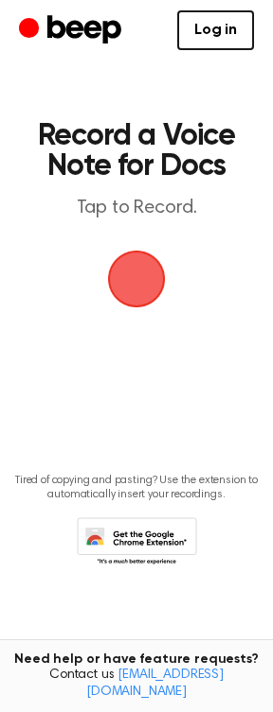
click at [150, 297] on span "button" at bounding box center [137, 280] width 58 height 58
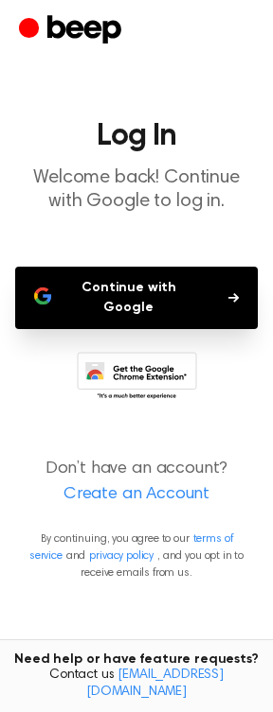
click at [150, 297] on button "Continue with Google" at bounding box center [136, 298] width 242 height 62
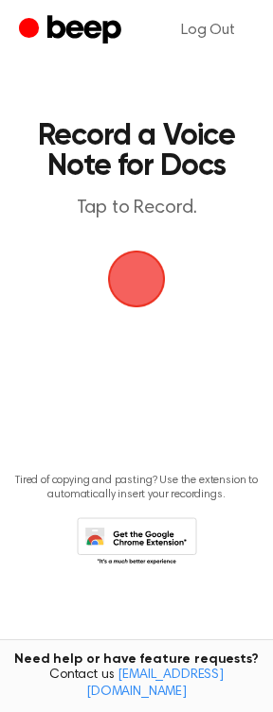
click at [125, 256] on span "button" at bounding box center [137, 280] width 58 height 58
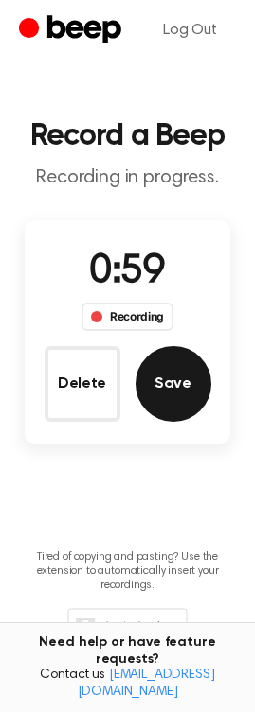
click at [185, 361] on button "Save" at bounding box center [173, 384] width 76 height 76
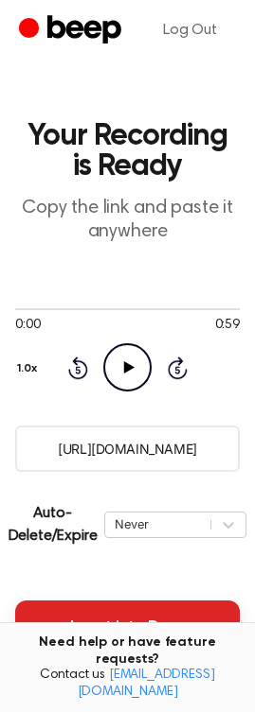
click at [159, 612] on button "Insert into Docs" at bounding box center [127, 627] width 224 height 53
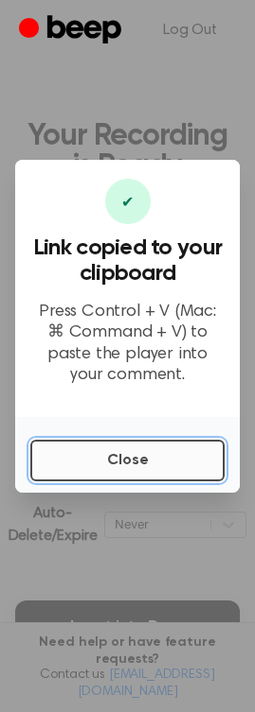
click at [168, 453] on button "Close" at bounding box center [127, 461] width 194 height 42
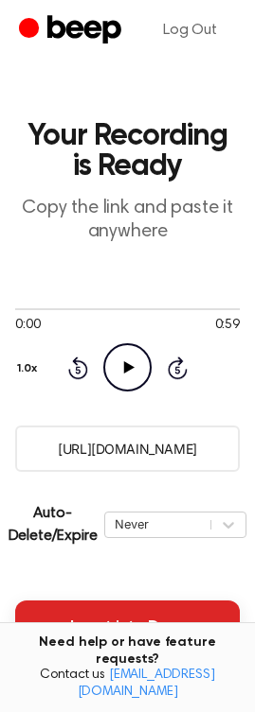
click at [142, 621] on button "Insert into Docs" at bounding box center [127, 627] width 224 height 53
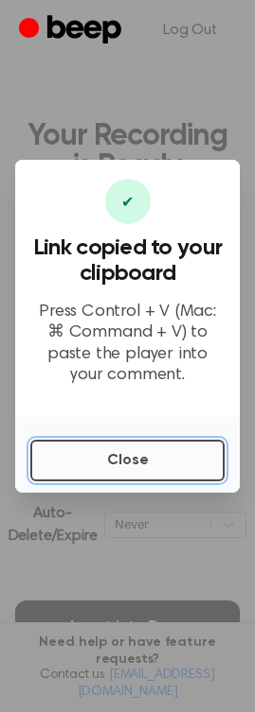
click at [151, 467] on button "Close" at bounding box center [127, 461] width 194 height 42
